Goal: Task Accomplishment & Management: Complete application form

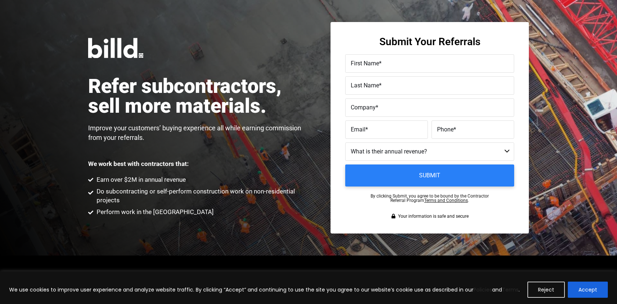
click at [381, 67] on label "First Name *" at bounding box center [430, 63] width 158 height 11
click at [381, 67] on input "First Name *" at bounding box center [429, 63] width 169 height 18
click at [380, 85] on span "*" at bounding box center [380, 85] width 3 height 7
click at [380, 85] on input "Last Name *" at bounding box center [429, 85] width 169 height 18
click at [378, 102] on div "Company *" at bounding box center [429, 107] width 169 height 18
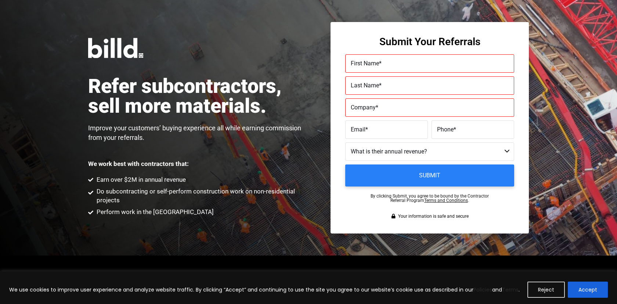
click at [303, 135] on p "Improve your customers’ buying experience all while earning commission from you…" at bounding box center [198, 132] width 220 height 19
